Goal: Task Accomplishment & Management: Manage account settings

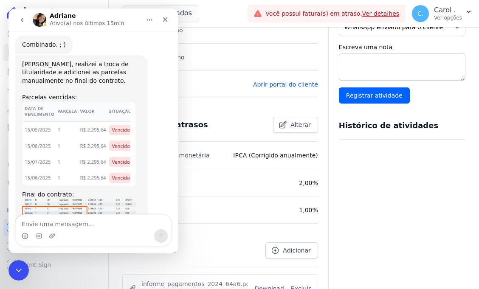
scroll to position [5129, 0]
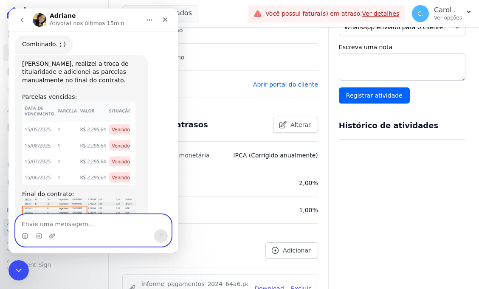
click at [103, 220] on textarea "Envie uma mensagem..." at bounding box center [93, 222] width 155 height 14
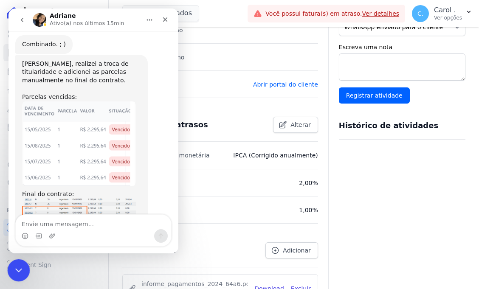
click at [13, 271] on icon "Encerramento do Messenger da Intercom" at bounding box center [17, 269] width 10 height 10
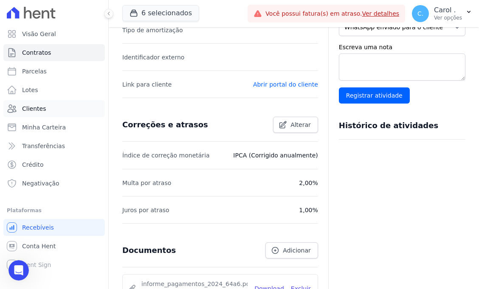
click at [53, 114] on link "Clientes" at bounding box center [53, 108] width 101 height 17
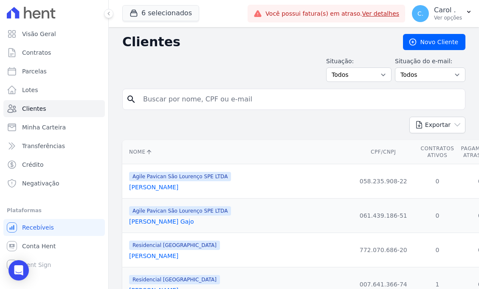
click at [160, 96] on input "search" at bounding box center [299, 99] width 323 height 17
type input "andré"
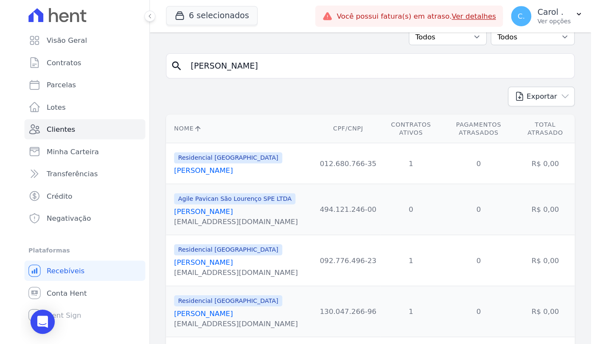
scroll to position [45, 0]
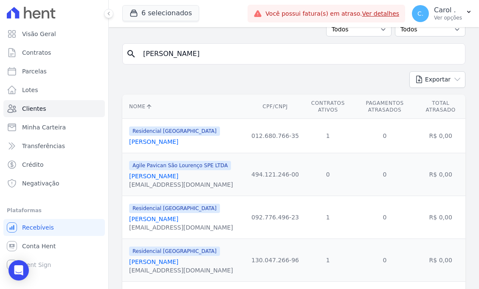
click at [178, 219] on link "[PERSON_NAME]" at bounding box center [153, 218] width 49 height 7
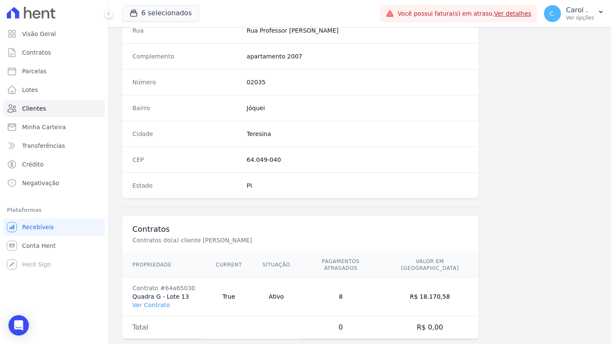
scroll to position [449, 0]
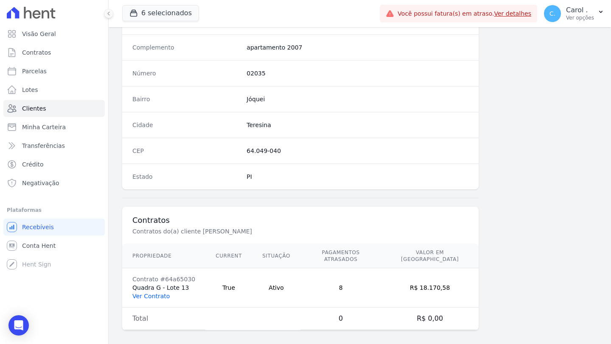
click at [159, 288] on link "Ver Contrato" at bounding box center [150, 296] width 37 height 7
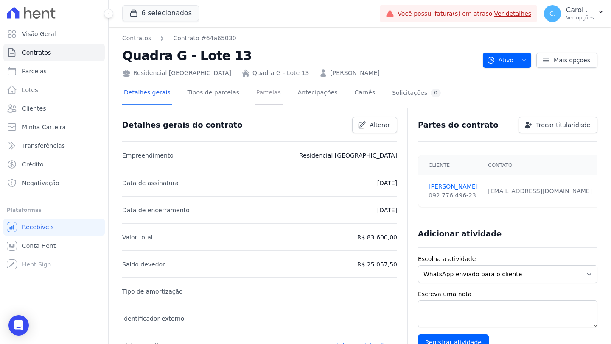
click at [263, 98] on link "Parcelas" at bounding box center [269, 93] width 28 height 22
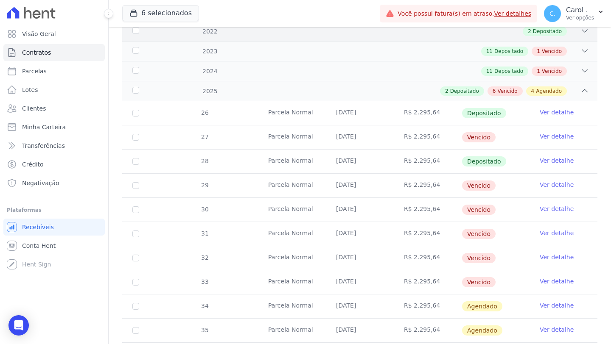
scroll to position [227, 0]
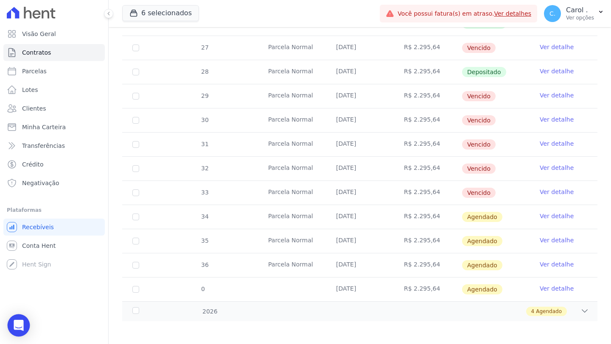
click at [22, 288] on icon "Open Intercom Messenger" at bounding box center [19, 325] width 10 height 11
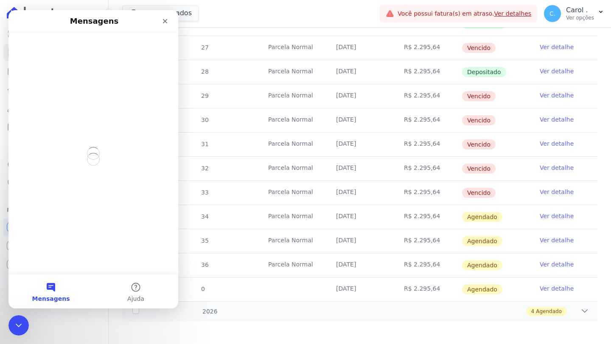
scroll to position [0, 0]
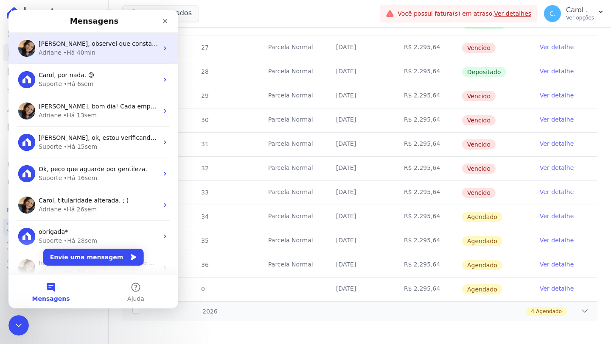
click at [99, 49] on div "Adriane • Há 40min" at bounding box center [99, 52] width 120 height 9
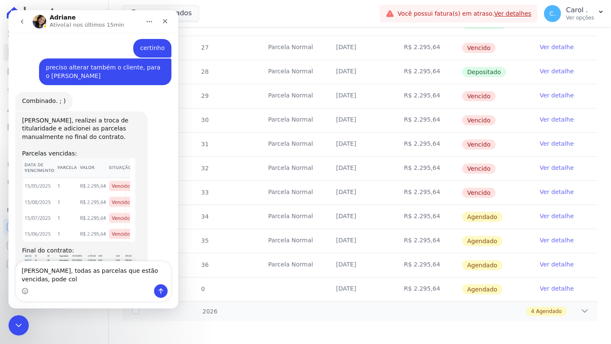
scroll to position [5083, 0]
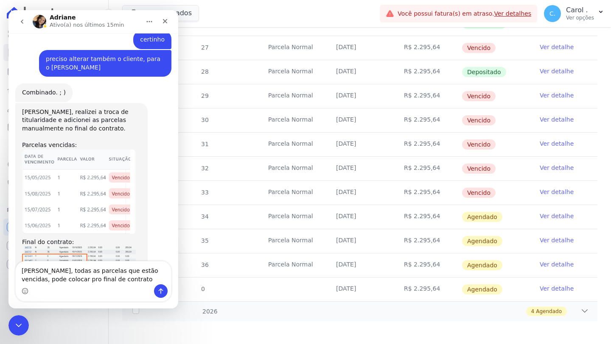
type textarea "[PERSON_NAME], todas as parcelas que estão vencidas, pode colocar pro final de …"
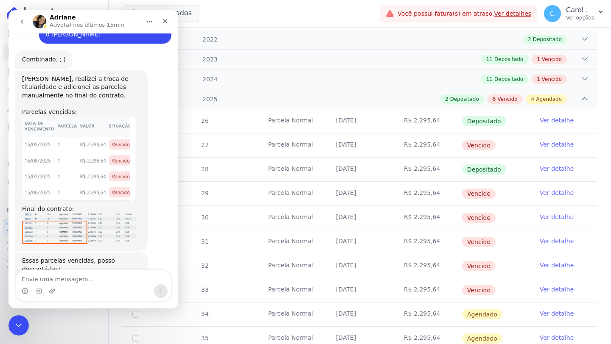
scroll to position [129, 0]
click at [478, 95] on icon at bounding box center [584, 99] width 8 height 8
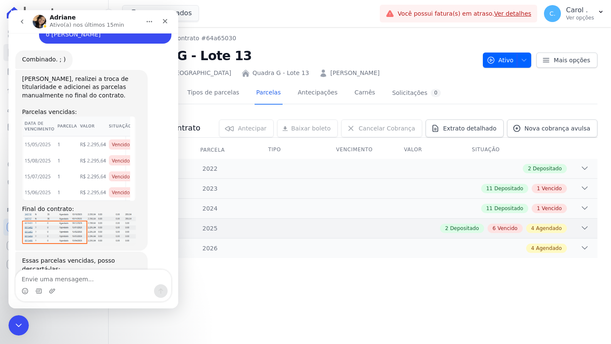
scroll to position [0, 0]
click at [90, 285] on div "Messenger da Intercom" at bounding box center [93, 292] width 155 height 14
click at [91, 282] on textarea "Envie uma mensagem..." at bounding box center [93, 277] width 155 height 14
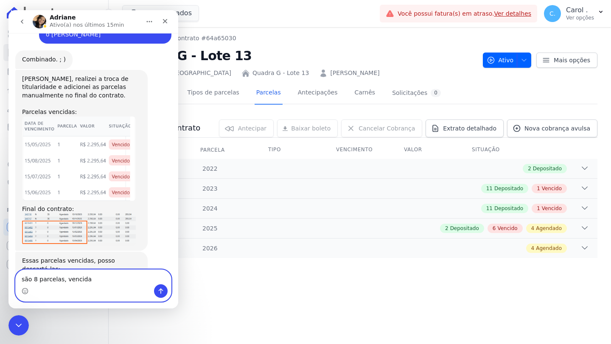
type textarea "são 8 parcelas, vencidas"
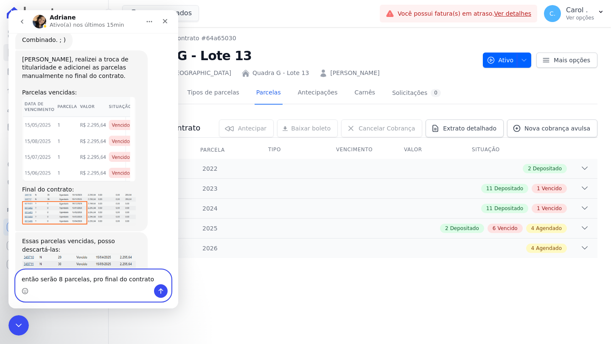
type textarea "então serão 8 parcelas, pro final do contrato"
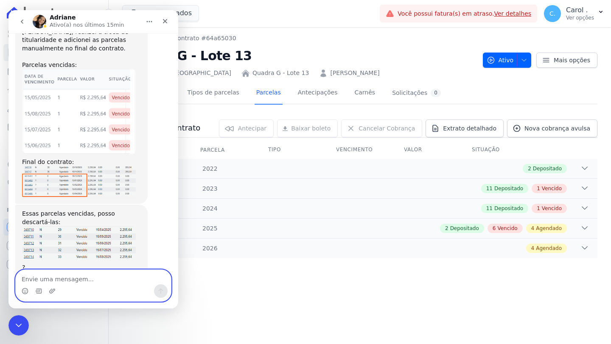
scroll to position [5147, 0]
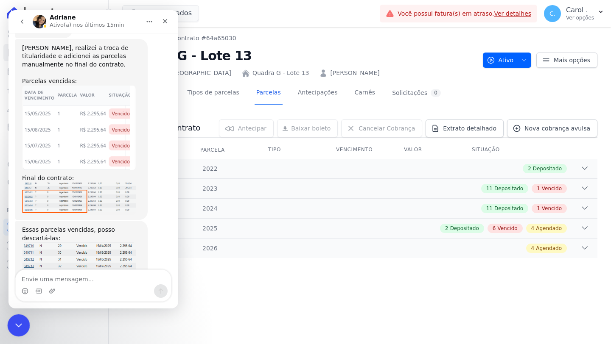
click at [10, 288] on div "Encerramento do Messenger da Intercom" at bounding box center [17, 324] width 20 height 20
click at [478, 243] on div "2026 4 Agendado" at bounding box center [359, 248] width 475 height 20
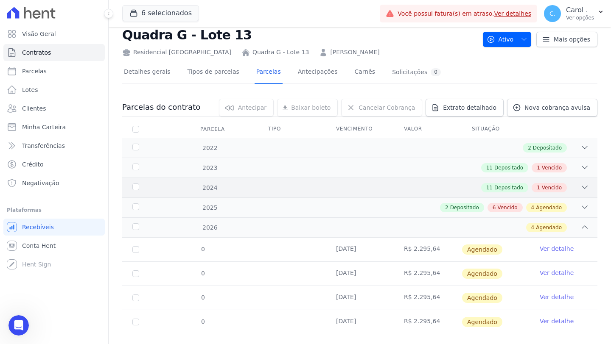
scroll to position [36, 0]
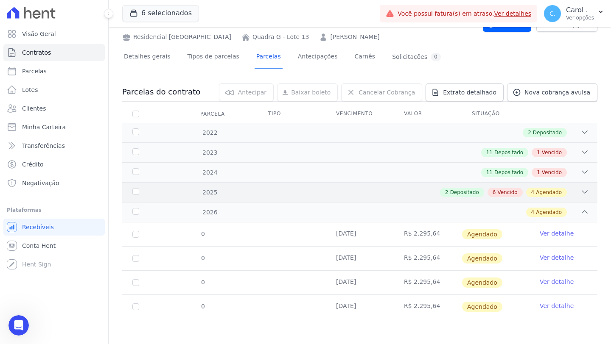
click at [478, 195] on icon at bounding box center [584, 192] width 8 height 8
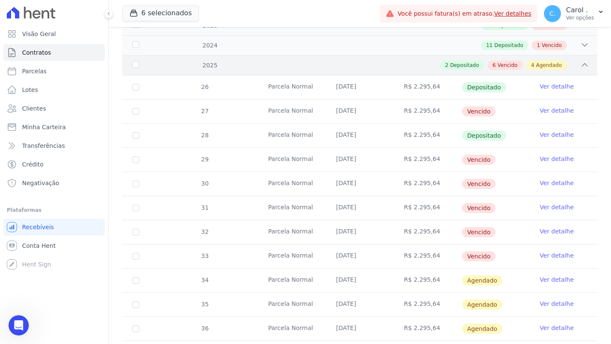
scroll to position [162, 0]
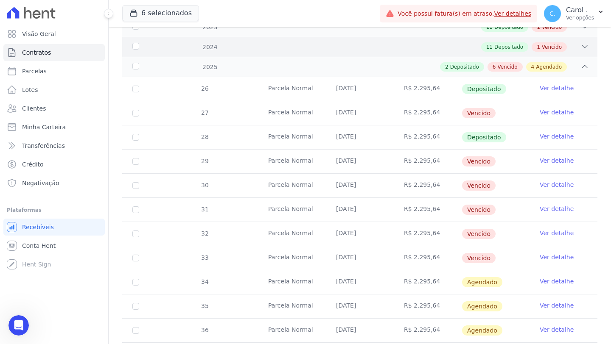
click at [478, 48] on icon at bounding box center [584, 46] width 8 height 8
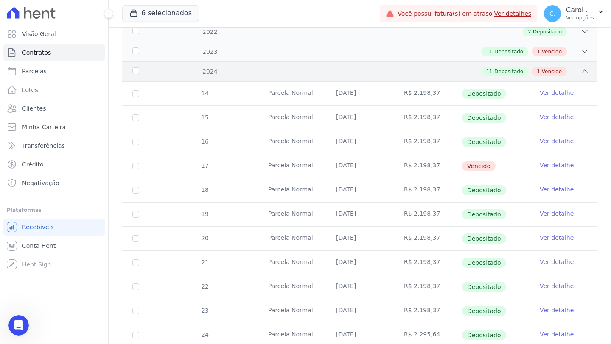
scroll to position [118, 0]
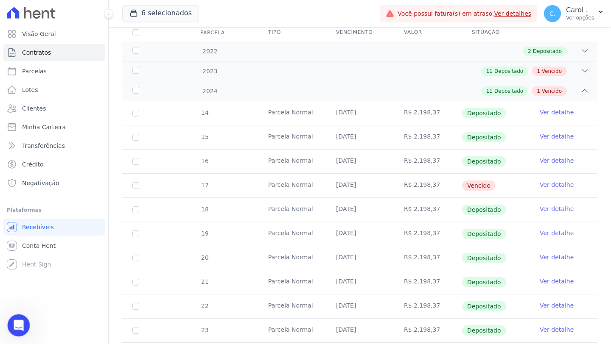
click at [20, 288] on icon "Abertura do Messenger da Intercom" at bounding box center [18, 325] width 14 height 14
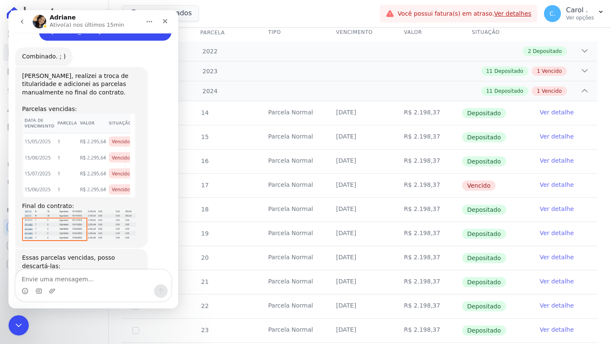
scroll to position [5163, 0]
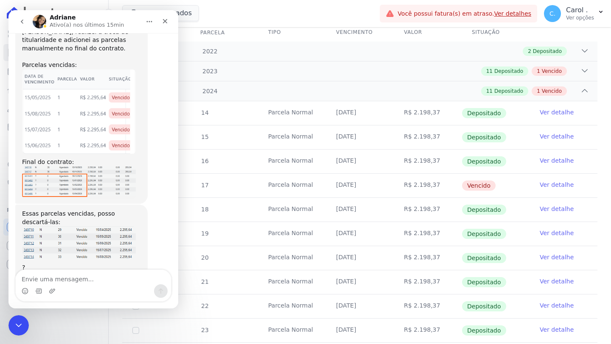
click at [72, 282] on textarea "Envie uma mensagem..." at bounding box center [93, 277] width 155 height 14
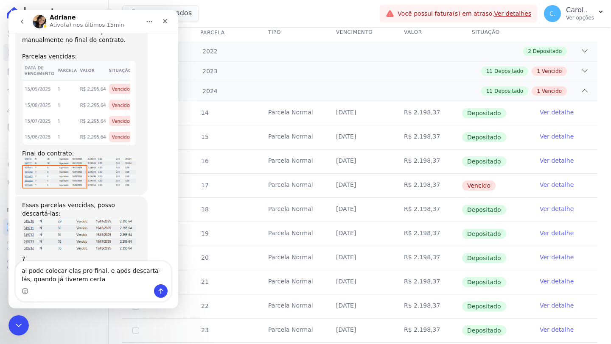
type textarea "ai pode colocar elas pro final, e após descarta-lás, quando já tiverem certas"
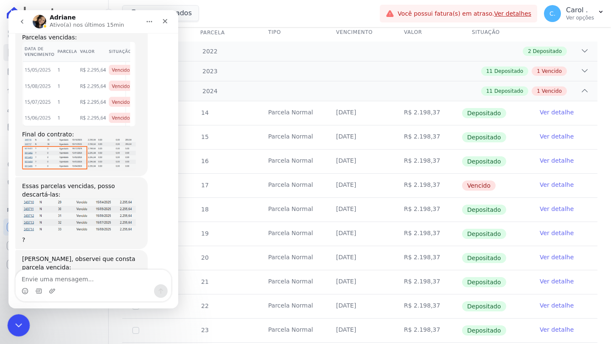
drag, startPoint x: 20, startPoint y: 333, endPoint x: 20, endPoint y: 339, distance: 6.0
click html
click at [8, 288] on body "Visão Geral Contratos Parcelas Lotes Clientes Minha Carteira Transferências Cré…" at bounding box center [305, 172] width 611 height 344
click at [9, 288] on div "Encerramento do Messenger da Intercom" at bounding box center [17, 324] width 20 height 20
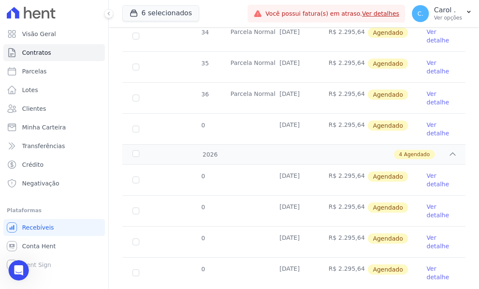
scroll to position [890, 0]
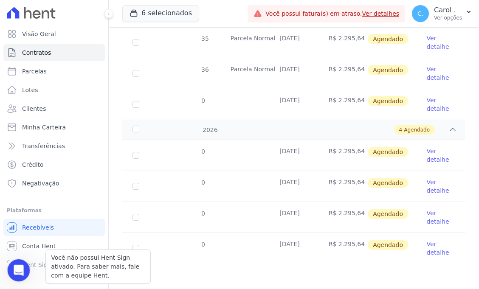
click at [20, 262] on div "Abertura do Messenger da Intercom" at bounding box center [17, 269] width 28 height 28
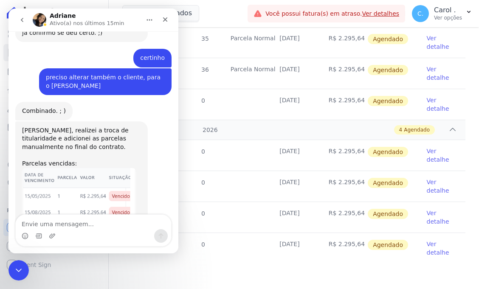
scroll to position [5245, 0]
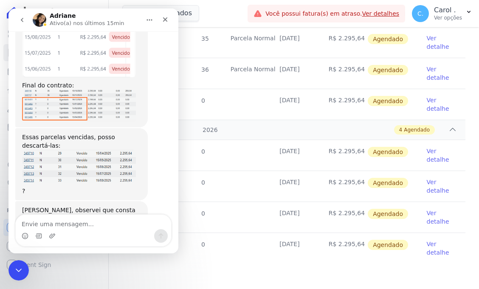
click at [106, 227] on textarea "Envie uma mensagem..." at bounding box center [93, 222] width 155 height 14
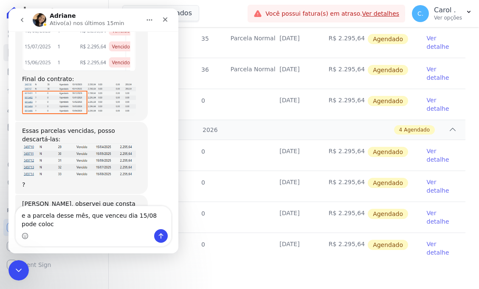
scroll to position [5253, 0]
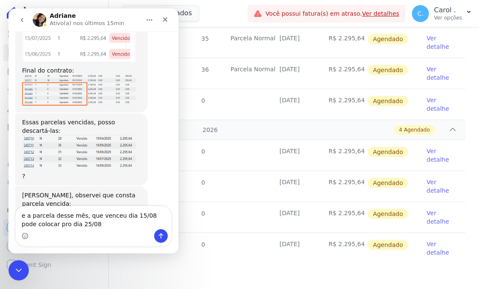
type textarea "e a parcela desse mês, que venceu dia 15/08 pode colocar pro dia 25/08"
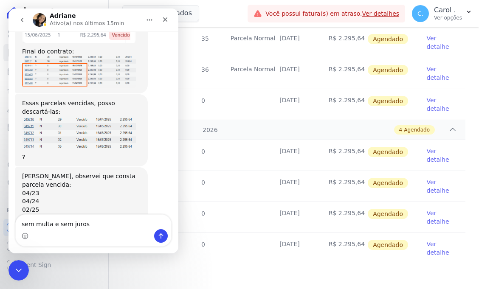
type textarea "sem multa e sem juros"
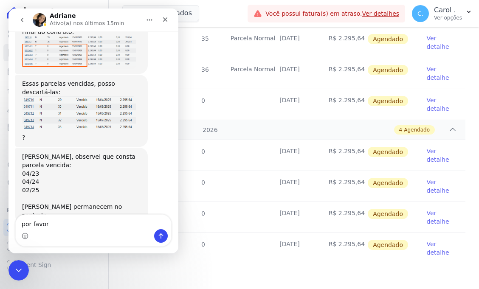
type textarea "por favor"
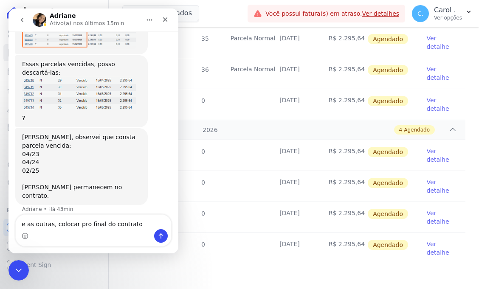
type textarea "e as outras, colocar pro final do contrato"
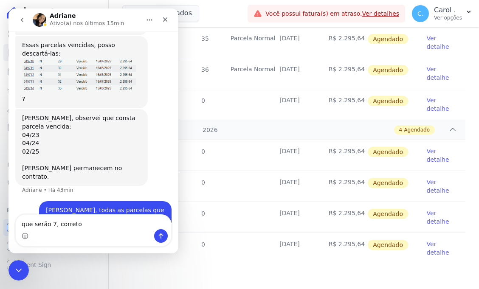
type textarea "que serão 7, correto?"
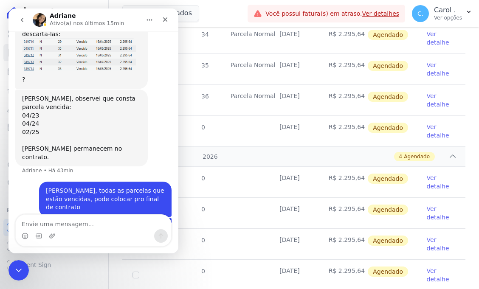
scroll to position [861, 0]
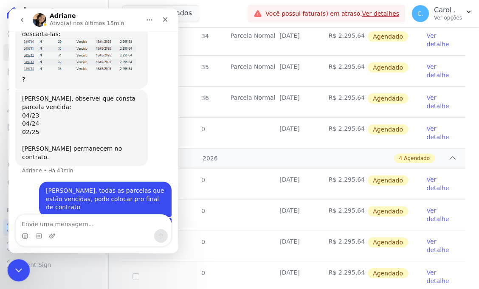
click at [18, 275] on div "Encerramento do Messenger da Intercom" at bounding box center [17, 269] width 20 height 20
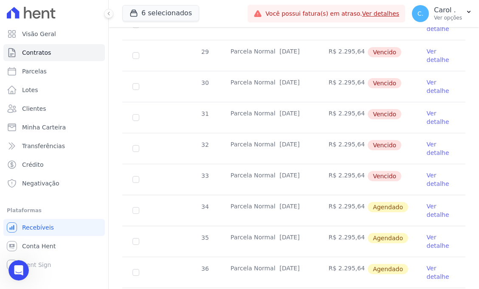
scroll to position [691, 0]
click at [426, 178] on link "Ver detalhe" at bounding box center [440, 178] width 28 height 17
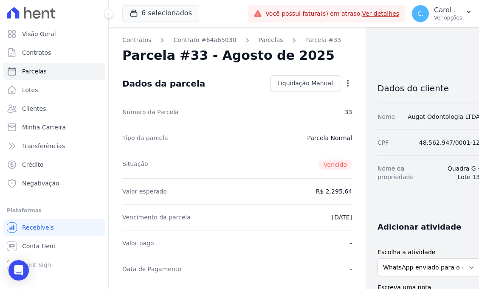
click at [346, 80] on icon "button" at bounding box center [347, 83] width 8 height 8
click at [337, 88] on link "Alterar" at bounding box center [311, 94] width 75 height 15
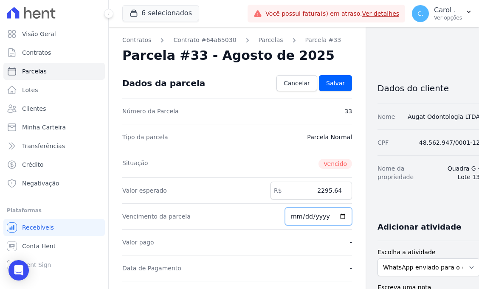
click at [339, 215] on input "2025-08-15" at bounding box center [318, 216] width 67 height 18
click at [328, 215] on input "2025-08-26" at bounding box center [318, 216] width 67 height 18
click at [337, 214] on input "2025-08-26" at bounding box center [318, 216] width 67 height 18
type input "2025-08-25"
click at [341, 81] on span "Salvar" at bounding box center [335, 83] width 19 height 8
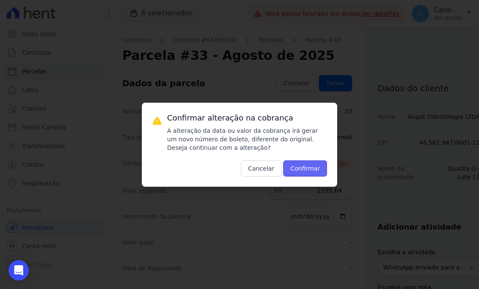
click at [307, 169] on button "Confirmar" at bounding box center [305, 168] width 44 height 16
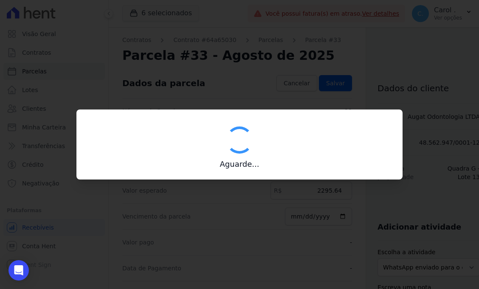
type input "00190000090335103300000653820175311840000229564"
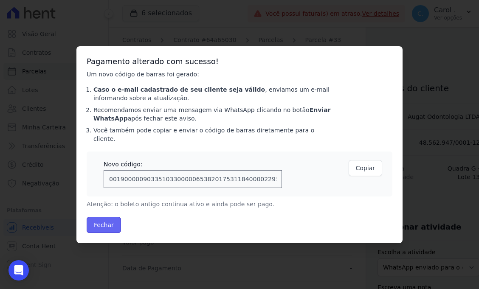
click at [118, 219] on button "Fechar" at bounding box center [104, 225] width 34 height 16
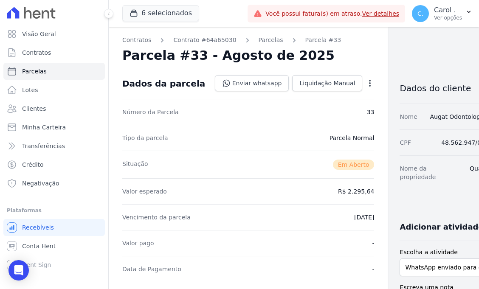
click at [15, 281] on div "Visão Geral Contratos [GEOGRAPHIC_DATA] Lotes Clientes Minha Carteira Transferê…" at bounding box center [54, 144] width 108 height 289
click at [19, 273] on icon "Open Intercom Messenger" at bounding box center [19, 270] width 10 height 11
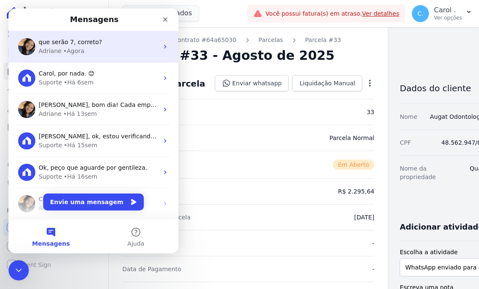
click at [94, 53] on div "Adriane • Agora" at bounding box center [99, 51] width 120 height 9
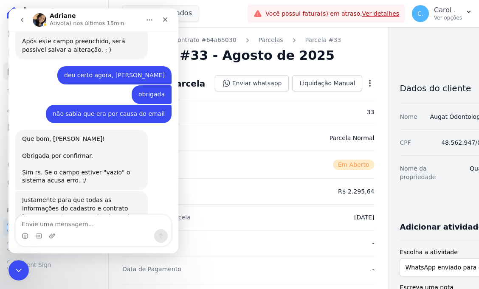
click at [103, 231] on div "Messenger da Intercom" at bounding box center [93, 236] width 155 height 14
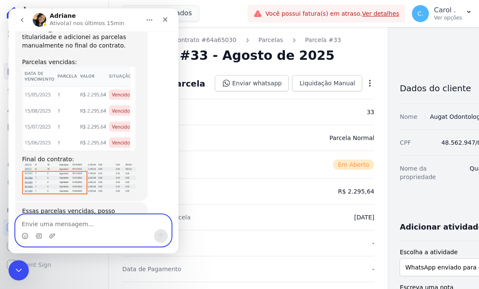
click at [103, 225] on textarea "Envie uma mensagem..." at bounding box center [93, 222] width 155 height 14
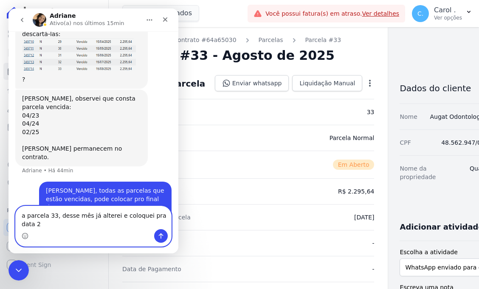
scroll to position [5359, 0]
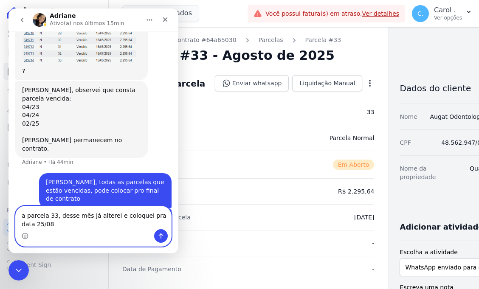
type textarea "a parcela 33, desse mês já alterei e coloquei pra data 25/08."
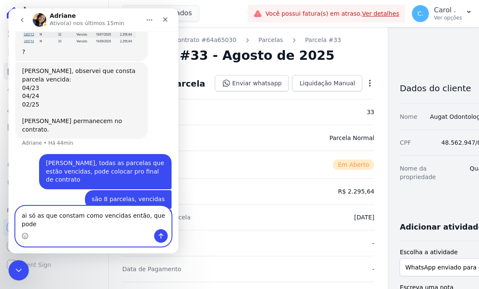
scroll to position [5386, 0]
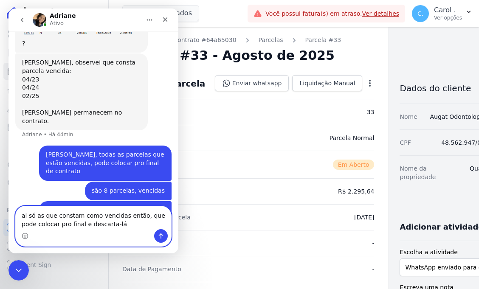
type textarea "ai só as que constam como vencidas então, que pode colocar pro final e descarta…"
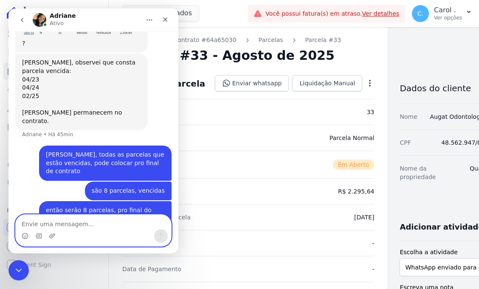
scroll to position [5414, 0]
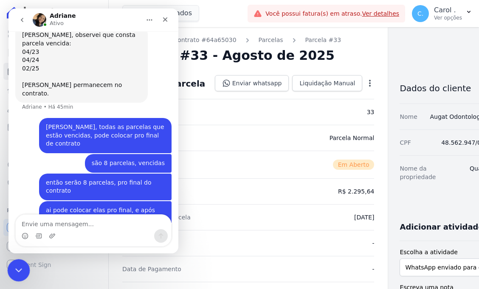
click at [20, 269] on icon "Encerramento do Messenger da Intercom" at bounding box center [17, 269] width 10 height 10
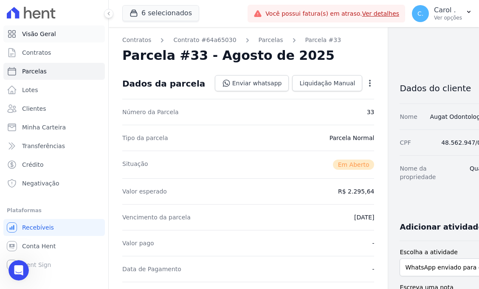
scroll to position [4645, 0]
click at [50, 31] on span "Visão Geral" at bounding box center [39, 34] width 34 height 8
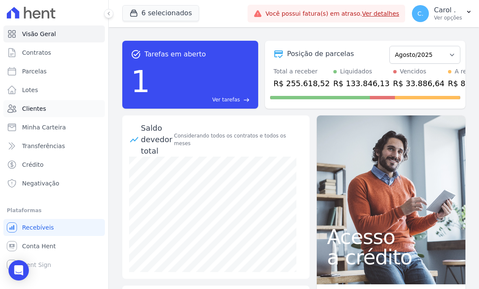
click at [48, 108] on link "Clientes" at bounding box center [53, 108] width 101 height 17
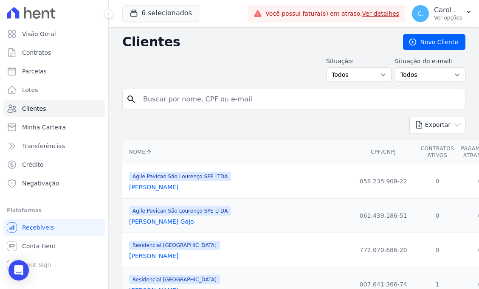
click at [174, 96] on input "search" at bounding box center [299, 99] width 323 height 17
type input "[PERSON_NAME]"
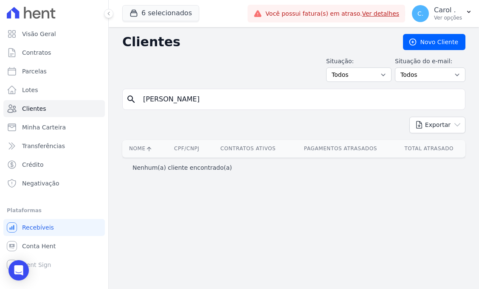
click at [217, 104] on input "[PERSON_NAME]" at bounding box center [299, 99] width 323 height 17
type input "[PERSON_NAME]"
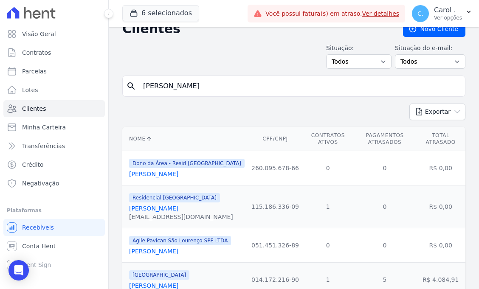
scroll to position [20, 0]
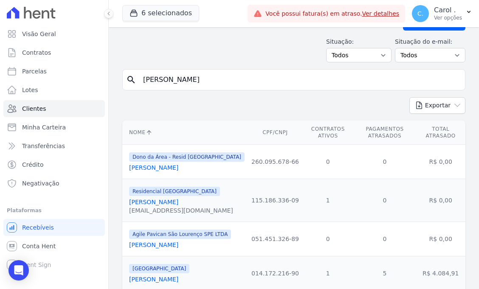
click at [163, 201] on link "[PERSON_NAME]" at bounding box center [153, 202] width 49 height 7
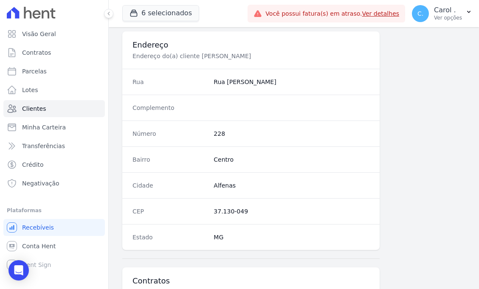
scroll to position [506, 0]
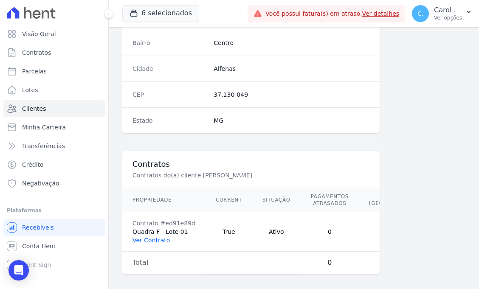
click at [152, 243] on link "Ver Contrato" at bounding box center [150, 240] width 37 height 7
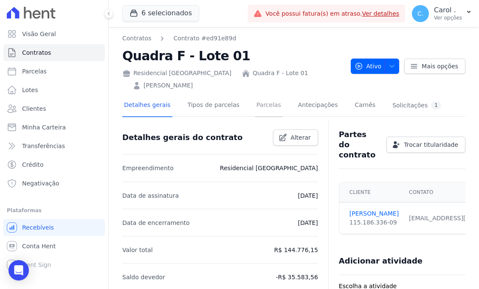
click at [260, 102] on link "Parcelas" at bounding box center [269, 106] width 28 height 22
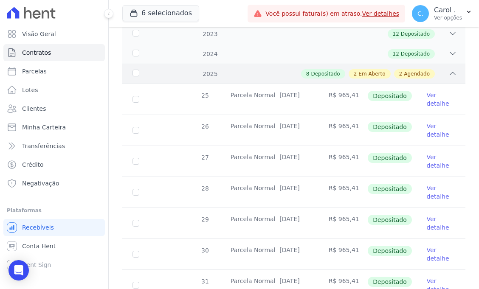
click at [448, 75] on icon at bounding box center [452, 73] width 8 height 8
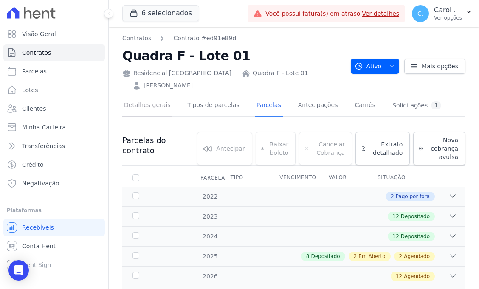
click at [156, 109] on link "Detalhes gerais" at bounding box center [147, 106] width 50 height 22
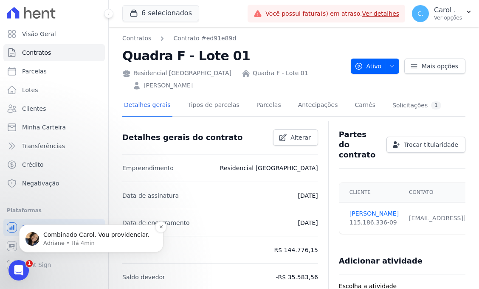
click at [75, 240] on p "Adriane • Há 4min" at bounding box center [97, 243] width 109 height 8
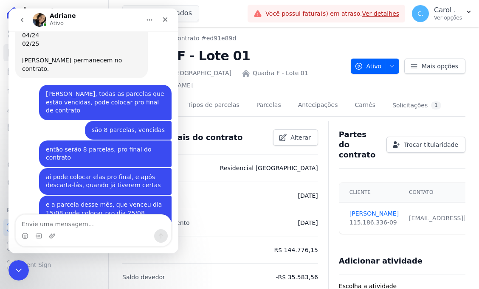
scroll to position [5439, 0]
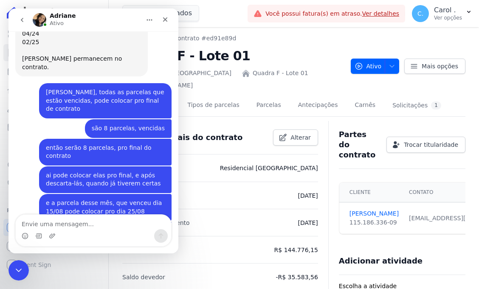
click at [109, 222] on textarea "Envie uma mensagem..." at bounding box center [93, 222] width 155 height 14
click at [14, 267] on icon "Encerramento do Messenger da Intercom" at bounding box center [17, 268] width 6 height 3
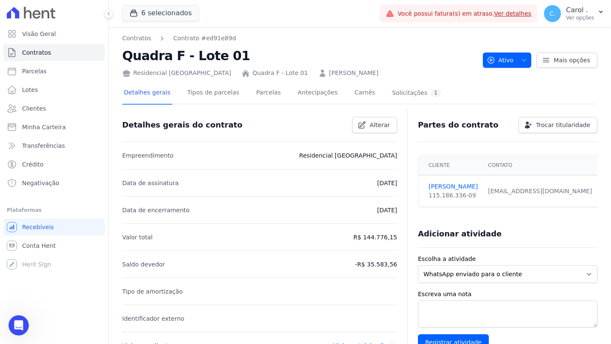
scroll to position [5385, 0]
click at [270, 96] on link "Parcelas" at bounding box center [269, 93] width 28 height 22
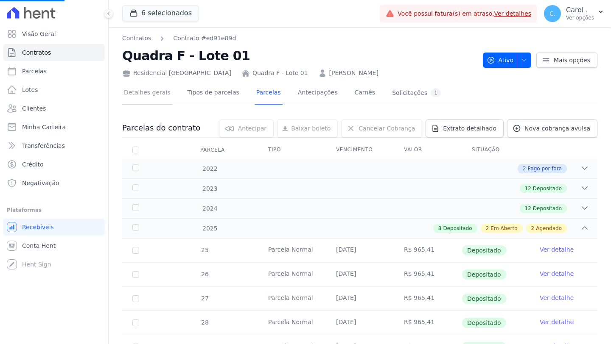
click at [140, 88] on link "Detalhes gerais" at bounding box center [147, 93] width 50 height 22
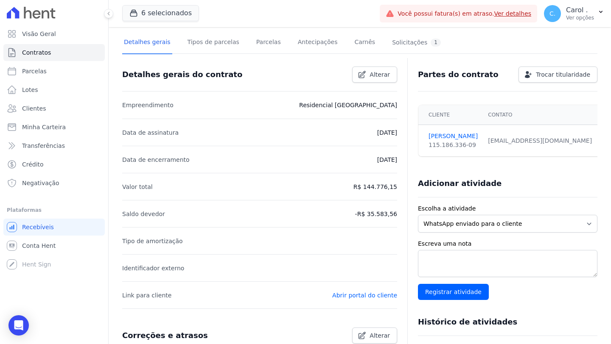
scroll to position [58, 0]
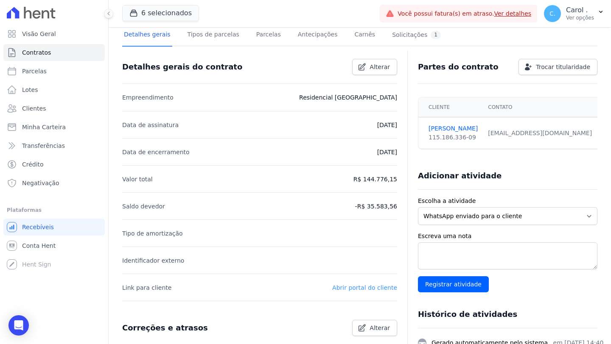
click at [367, 286] on link "Abrir portal do cliente" at bounding box center [364, 288] width 65 height 7
drag, startPoint x: 471, startPoint y: 140, endPoint x: 426, endPoint y: 140, distance: 45.0
click at [426, 140] on td "[PERSON_NAME] 115.186.336-09" at bounding box center [450, 134] width 64 height 32
copy div "115.186.336-09"
click at [267, 45] on link "Parcelas" at bounding box center [269, 35] width 28 height 22
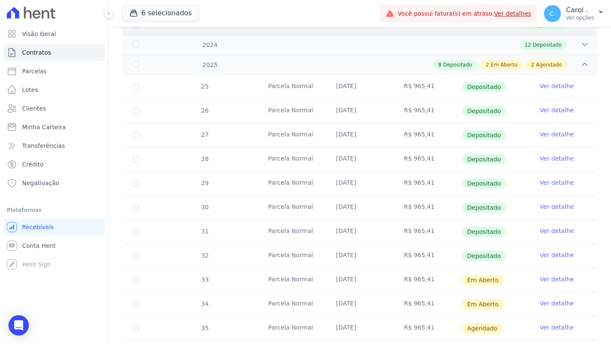
scroll to position [111, 0]
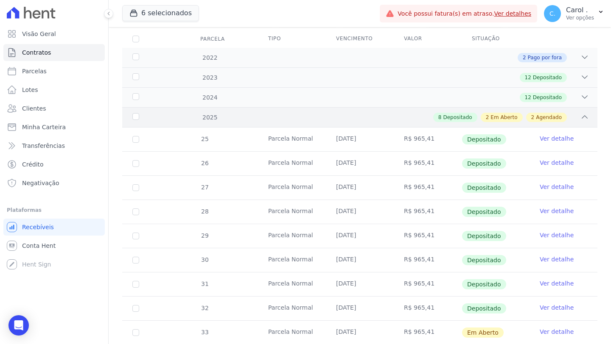
click at [478, 112] on div "2025 8 Depositado 2 Em Aberto 2 Agendado" at bounding box center [359, 117] width 475 height 20
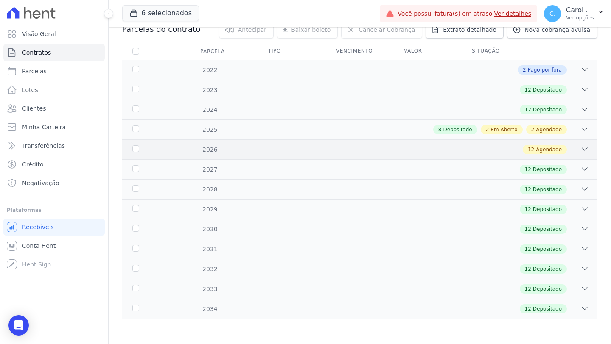
click at [478, 148] on div "2026 12 Agendado" at bounding box center [359, 150] width 475 height 20
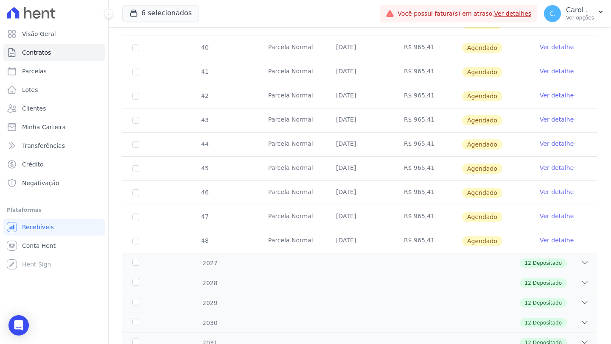
scroll to position [304, 0]
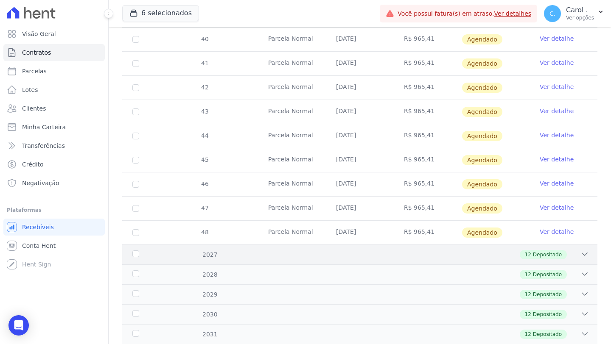
click at [478, 252] on icon at bounding box center [584, 254] width 8 height 8
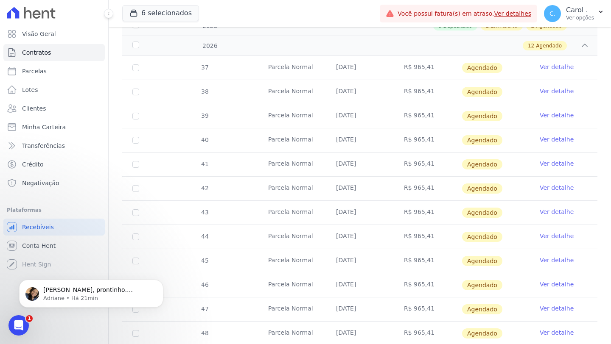
scroll to position [201, 0]
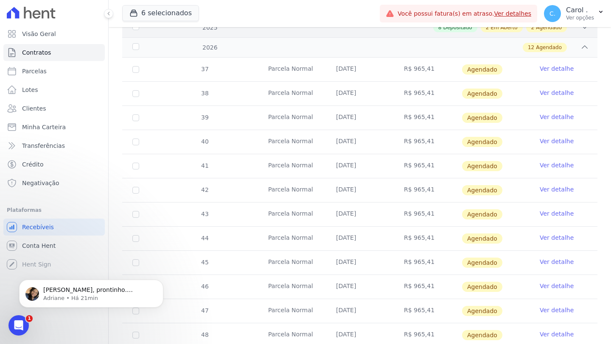
click at [478, 33] on div "2025 8 Depositado 2 Em Aberto 2 Agendado" at bounding box center [359, 27] width 475 height 20
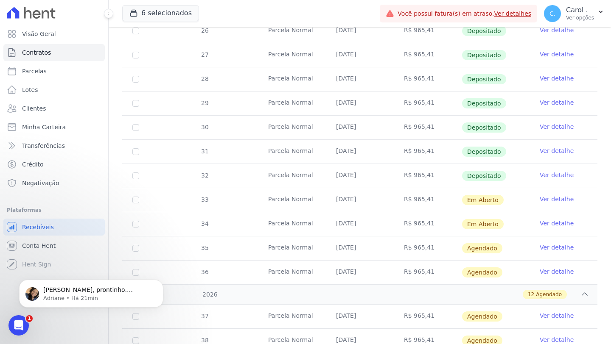
scroll to position [294, 0]
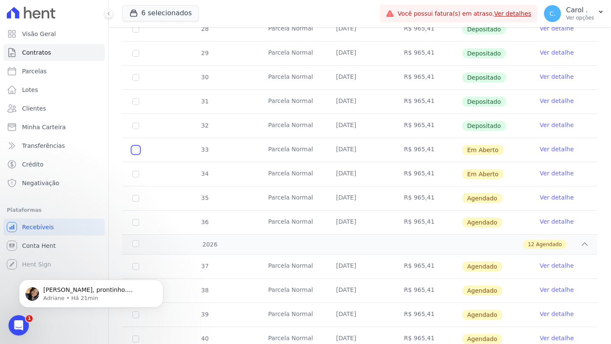
click at [134, 151] on input "checkbox" at bounding box center [135, 150] width 7 height 7
checkbox input "true"
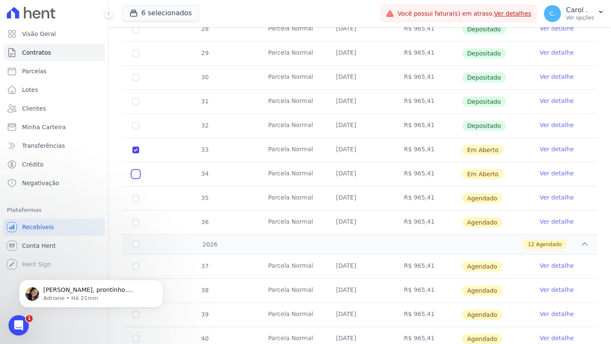
click at [135, 154] on input "checkbox" at bounding box center [135, 150] width 7 height 7
checkbox input "true"
click at [136, 200] on input "checkbox" at bounding box center [135, 198] width 7 height 7
checkbox input "true"
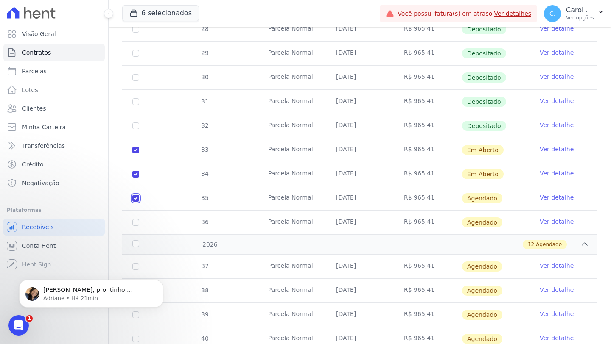
checkbox input "true"
click at [138, 202] on input "checkbox" at bounding box center [135, 198] width 7 height 7
checkbox input "true"
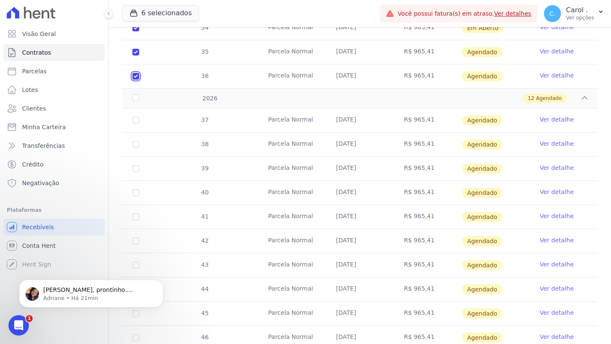
scroll to position [480, 0]
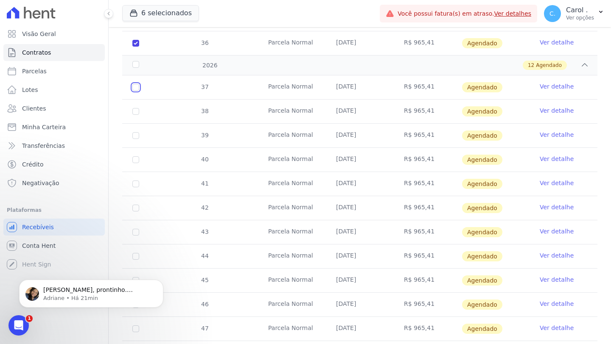
click at [138, 87] on input "checkbox" at bounding box center [135, 87] width 7 height 7
checkbox input "true"
click at [137, 91] on input "checkbox" at bounding box center [135, 87] width 7 height 7
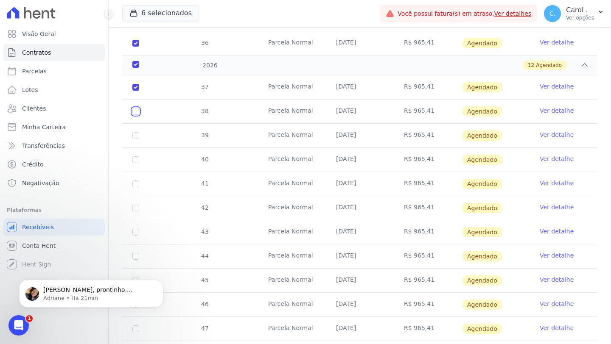
checkbox input "true"
click at [136, 140] on td "39" at bounding box center [135, 136] width 27 height 24
click at [135, 91] on input "checkbox" at bounding box center [135, 87] width 7 height 7
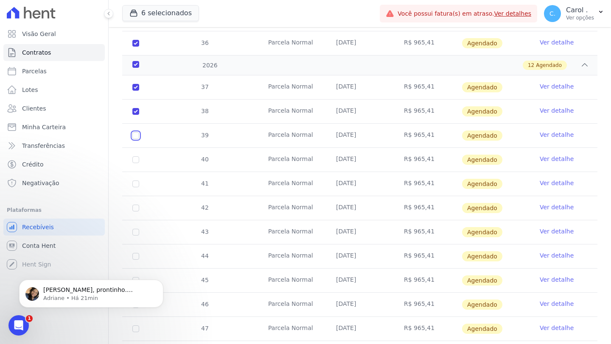
checkbox input "true"
click at [136, 91] on input "checkbox" at bounding box center [135, 87] width 7 height 7
checkbox input "true"
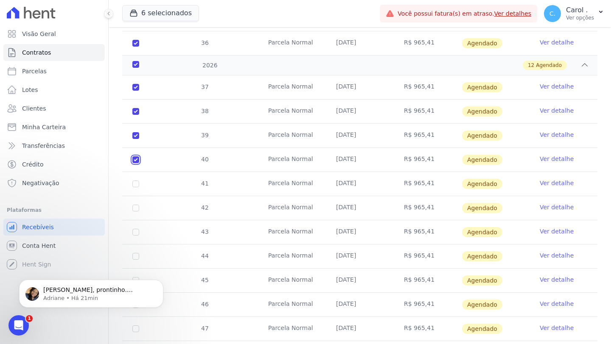
checkbox input "true"
click at [136, 91] on input "checkbox" at bounding box center [135, 87] width 7 height 7
checkbox input "true"
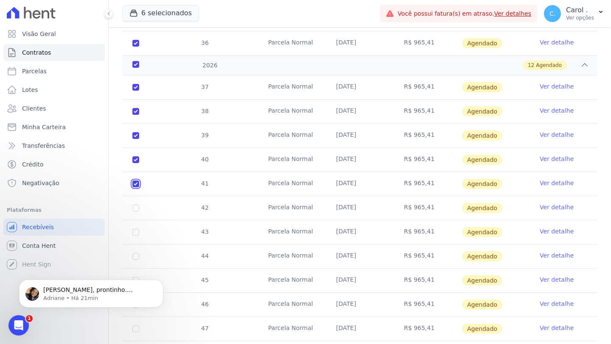
checkbox input "true"
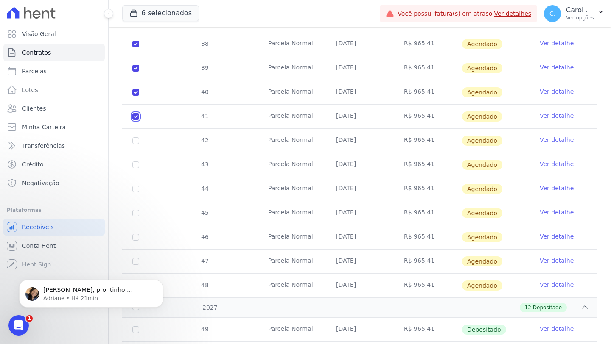
scroll to position [553, 0]
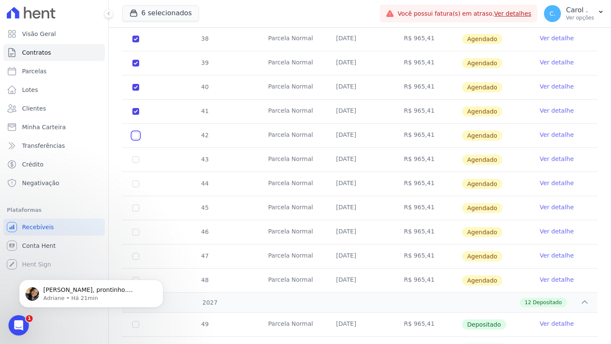
click at [133, 18] on input "checkbox" at bounding box center [135, 14] width 7 height 7
checkbox input "true"
click at [134, 163] on td "43" at bounding box center [135, 160] width 27 height 24
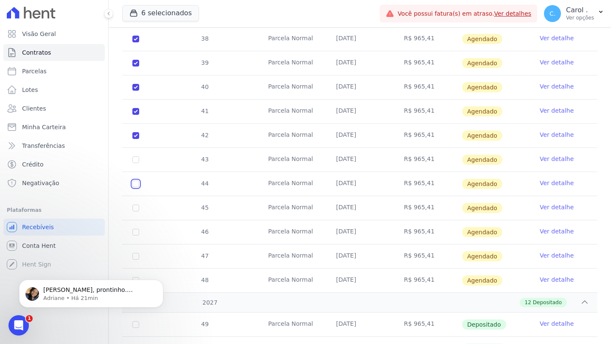
click at [136, 18] on input "checkbox" at bounding box center [135, 14] width 7 height 7
checkbox input "true"
click at [135, 18] on input "checkbox" at bounding box center [135, 14] width 7 height 7
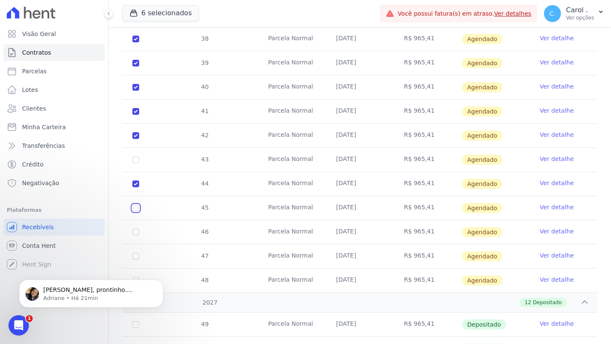
checkbox input "true"
click at [134, 18] on input "checkbox" at bounding box center [135, 14] width 7 height 7
checkbox input "true"
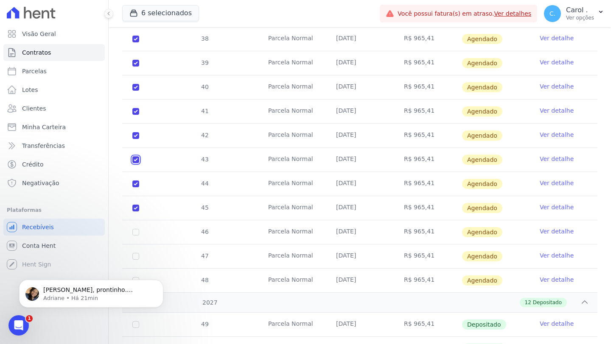
checkbox input "true"
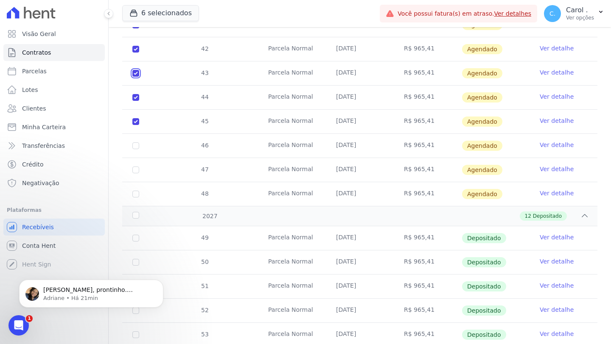
scroll to position [674, 0]
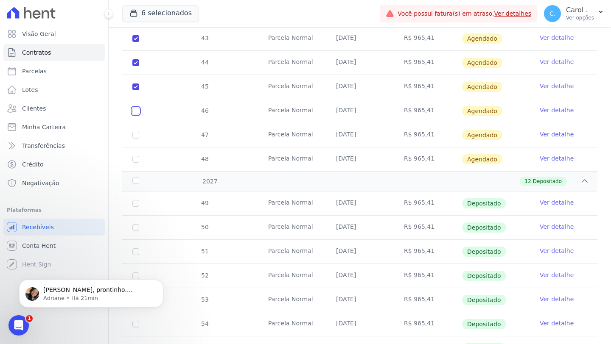
checkbox input "true"
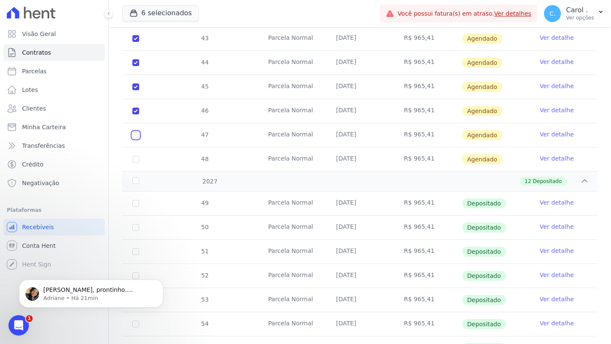
checkbox input "true"
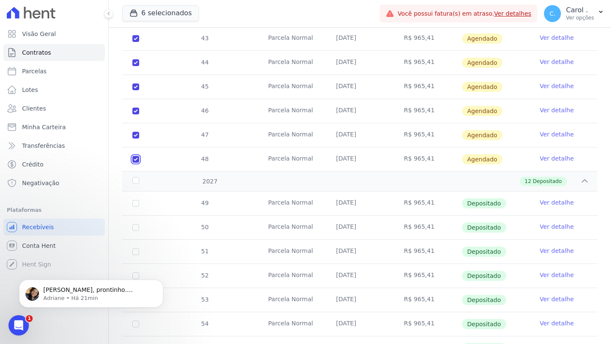
checkbox input "true"
click at [136, 183] on div "2027" at bounding box center [151, 181] width 41 height 9
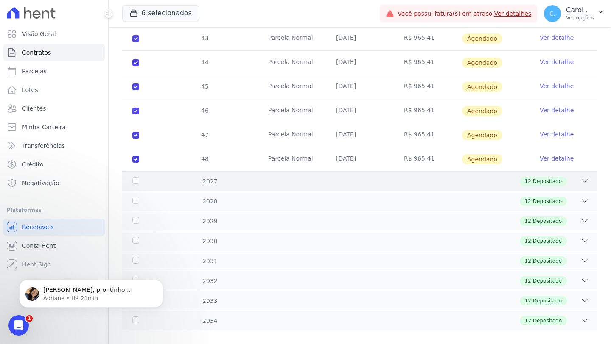
click at [137, 180] on div "2027" at bounding box center [151, 181] width 41 height 9
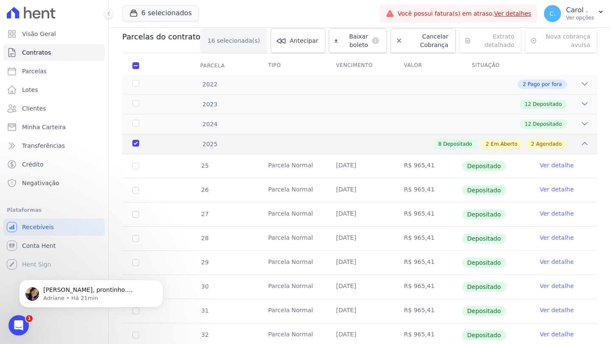
scroll to position [78, 0]
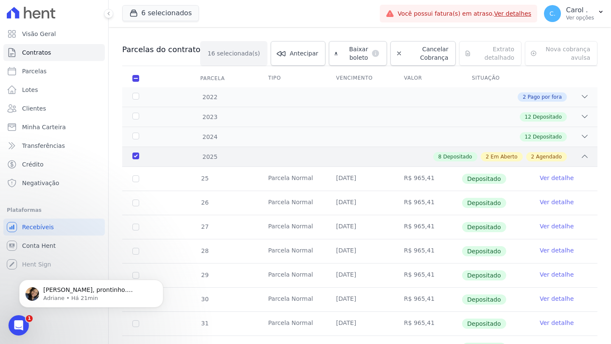
click at [478, 157] on icon at bounding box center [584, 156] width 8 height 8
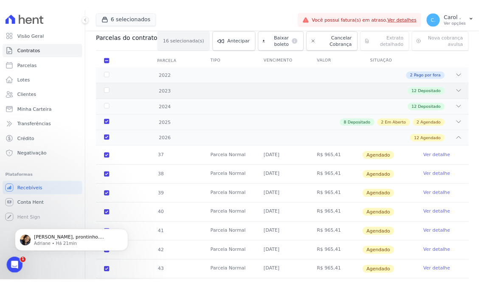
scroll to position [0, 0]
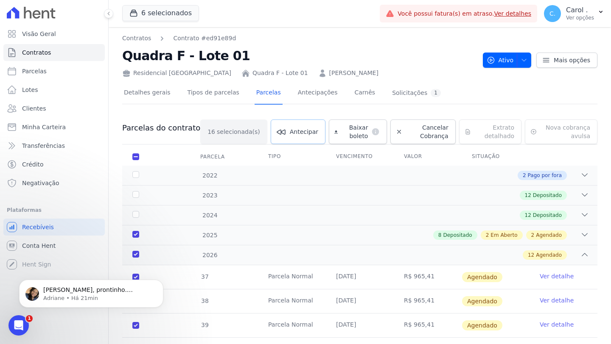
click at [295, 136] on link "Antecipar" at bounding box center [298, 132] width 55 height 25
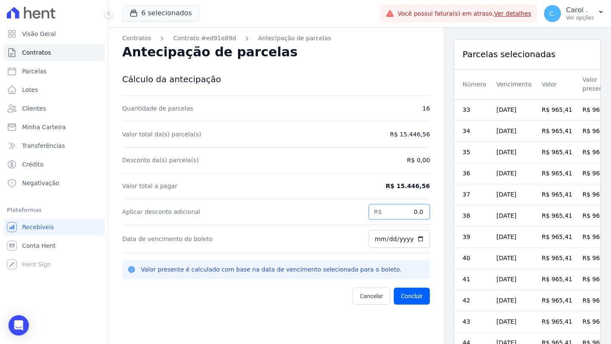
drag, startPoint x: 387, startPoint y: 217, endPoint x: 424, endPoint y: 214, distance: 37.0
click at [424, 214] on div "Contratos Contrato #ed91e89d Antecipação de parcelas Antecipação de parcelas Cá…" at bounding box center [276, 239] width 335 height 424
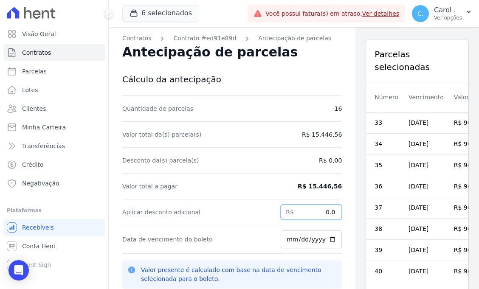
drag, startPoint x: 304, startPoint y: 217, endPoint x: 347, endPoint y: 210, distance: 43.9
click at [347, 210] on div "Contratos Contrato #ed91e89d Antecipação de parcelas Antecipação de parcelas Cá…" at bounding box center [294, 171] width 370 height 289
type input "0"
type input "1904.46"
click at [322, 239] on input "[DATE]" at bounding box center [310, 239] width 61 height 18
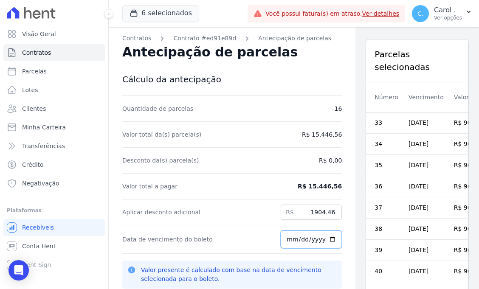
type input "[DATE]"
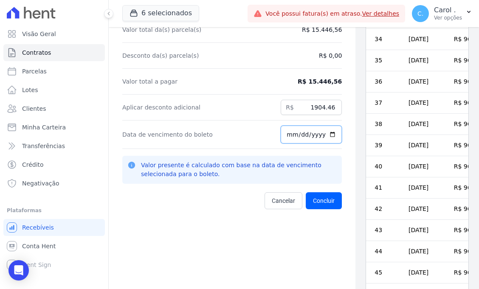
scroll to position [125, 0]
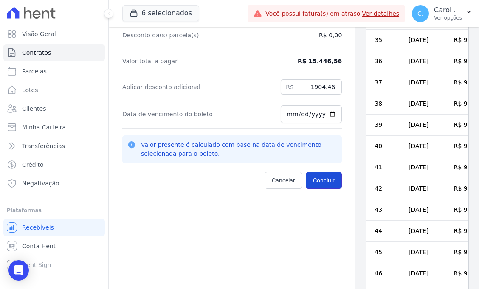
click at [323, 178] on button "Concluir" at bounding box center [323, 180] width 36 height 17
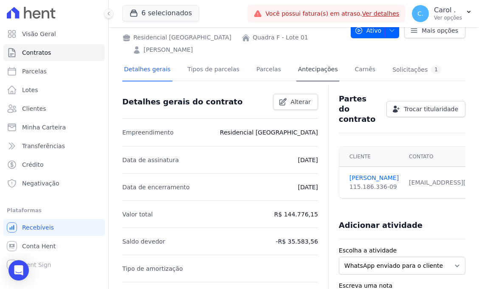
scroll to position [65, 0]
click at [310, 77] on link "Antecipações" at bounding box center [317, 70] width 43 height 22
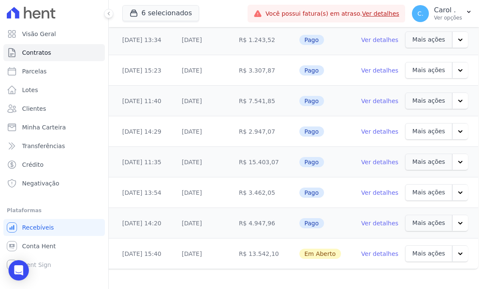
scroll to position [0, 120]
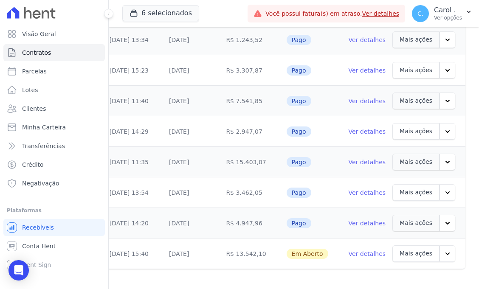
click at [355, 249] on link "Ver detalhes" at bounding box center [366, 253] width 37 height 8
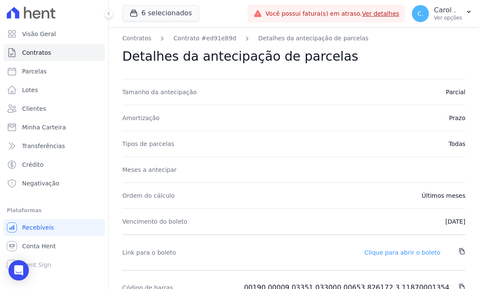
click at [410, 252] on link "Clique para abrir o boleto" at bounding box center [402, 252] width 76 height 7
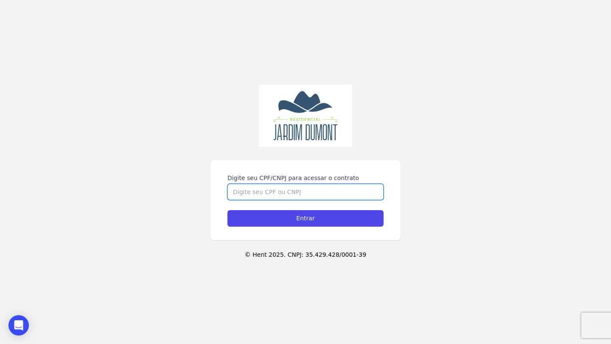
click at [344, 191] on input "Digite seu CPF/CNPJ para acessar o contrato" at bounding box center [305, 192] width 156 height 16
paste input "115.186.336-09"
type input "115.186.336-09"
click at [227, 210] on input "Entrar" at bounding box center [305, 218] width 156 height 17
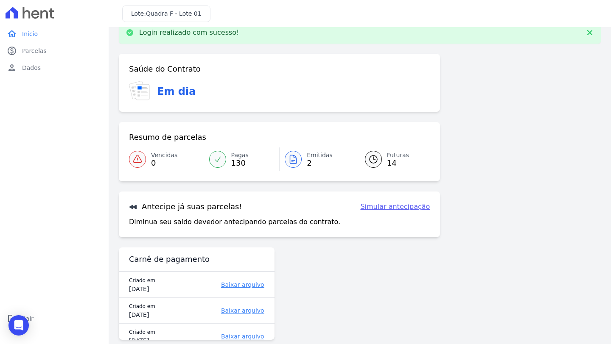
scroll to position [28, 0]
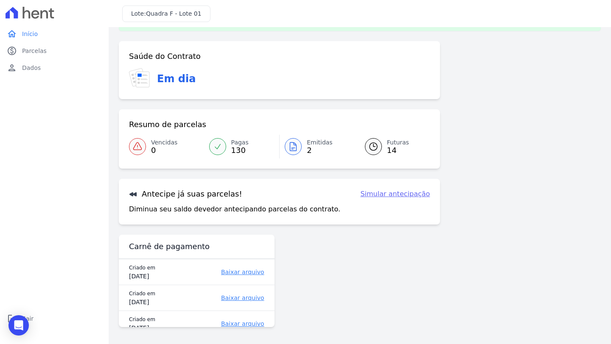
click at [239, 150] on span "130" at bounding box center [239, 150] width 17 height 7
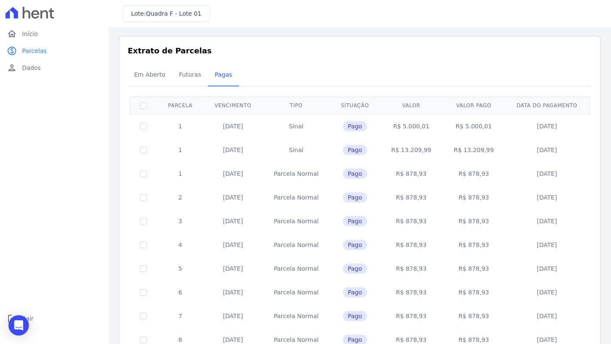
scroll to position [2, 0]
click at [42, 29] on link "home Início" at bounding box center [54, 33] width 102 height 17
